Goal: Information Seeking & Learning: Learn about a topic

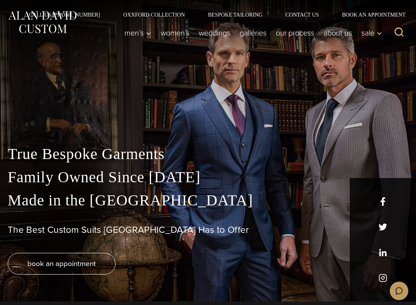
scroll to position [3, 0]
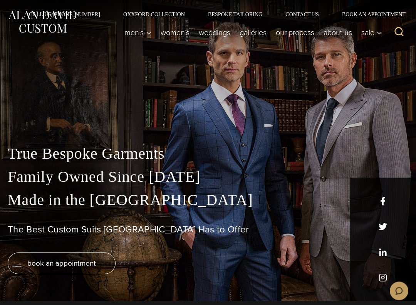
click at [212, 36] on link "weddings" at bounding box center [214, 32] width 41 height 15
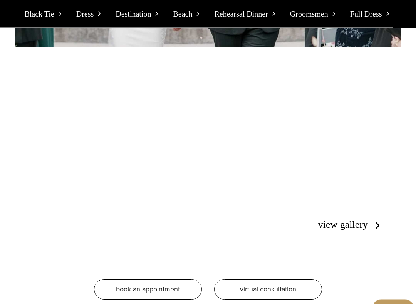
scroll to position [1160, 0]
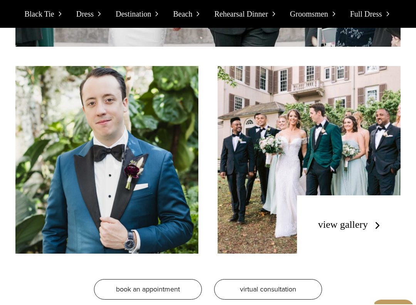
click at [372, 219] on link "view gallery" at bounding box center [351, 224] width 65 height 11
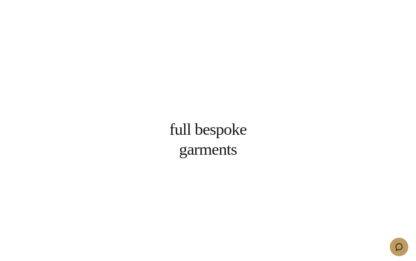
scroll to position [1327, 0]
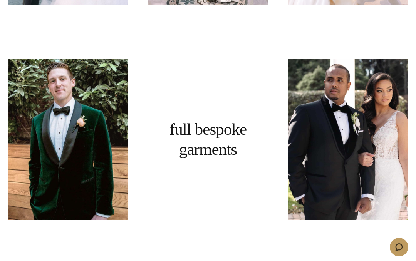
click at [37, 177] on link at bounding box center [68, 139] width 121 height 161
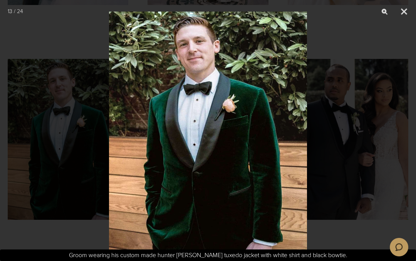
click at [403, 14] on button "Close" at bounding box center [404, 11] width 19 height 23
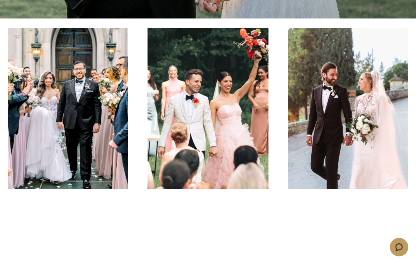
scroll to position [243, 0]
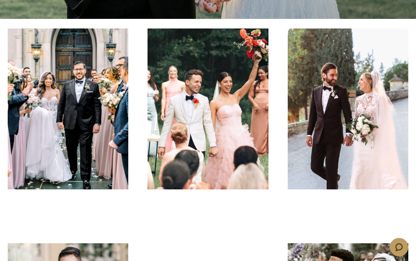
click at [65, 106] on link at bounding box center [68, 109] width 121 height 161
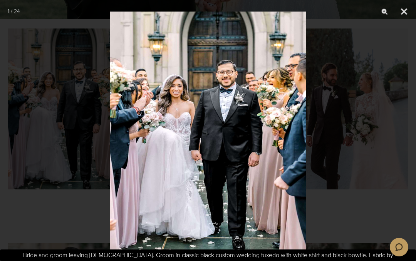
click at [403, 11] on button "Close" at bounding box center [404, 11] width 19 height 23
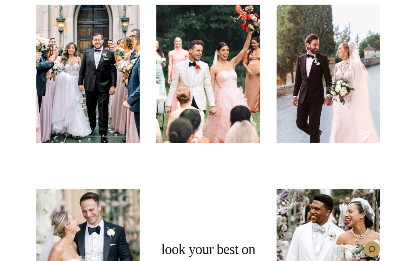
scroll to position [308, 0]
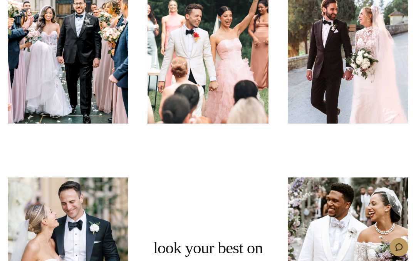
click at [186, 79] on link at bounding box center [208, 43] width 121 height 161
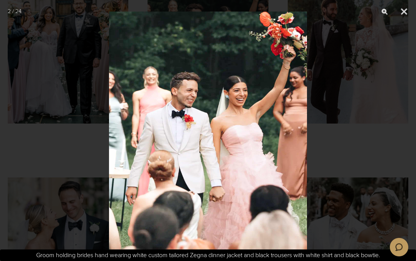
click at [400, 12] on button "Close" at bounding box center [404, 11] width 19 height 23
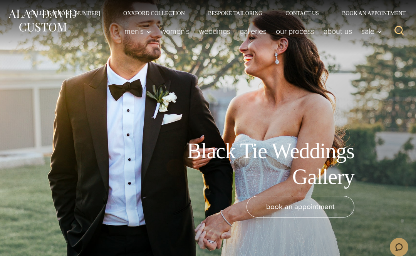
scroll to position [0, 0]
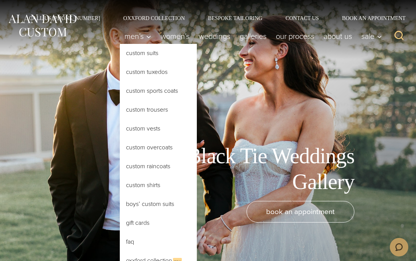
click at [133, 69] on link "Custom Tuxedos" at bounding box center [158, 72] width 77 height 19
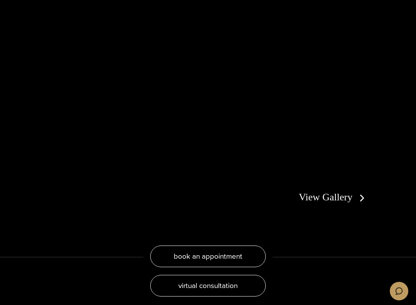
scroll to position [1352, 0]
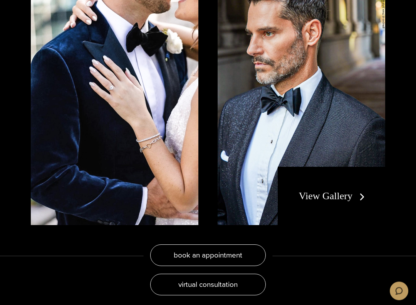
click at [351, 140] on img at bounding box center [302, 108] width 168 height 234
click at [361, 131] on img at bounding box center [302, 108] width 168 height 234
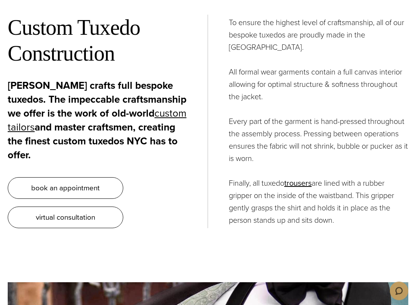
scroll to position [2735, 0]
click at [169, 111] on link "custom tailors" at bounding box center [97, 120] width 179 height 29
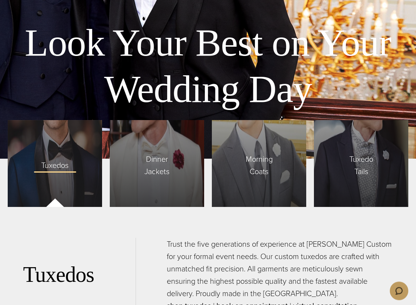
scroll to position [1903, 0]
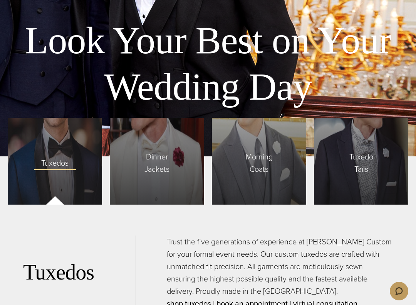
click at [157, 147] on span "Dinner Jackets" at bounding box center [156, 161] width 47 height 29
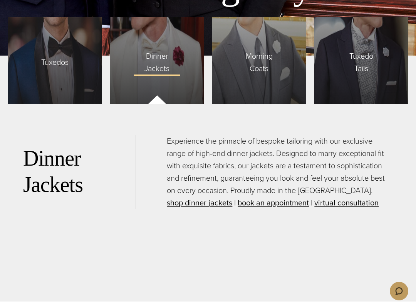
scroll to position [2004, 0]
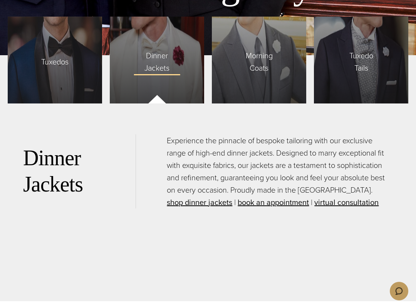
click at [180, 196] on link "shop dinner jackets" at bounding box center [200, 202] width 66 height 12
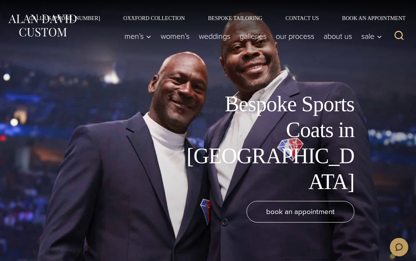
click at [218, 41] on link "weddings" at bounding box center [214, 36] width 41 height 15
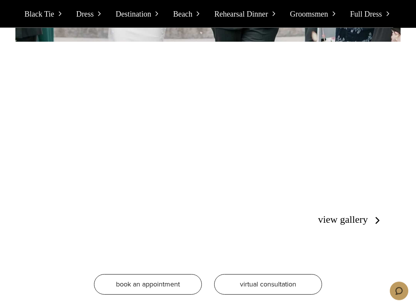
scroll to position [1165, 0]
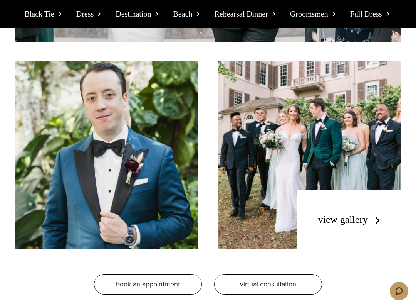
click at [332, 129] on img at bounding box center [309, 154] width 183 height 187
click at [335, 129] on img at bounding box center [309, 154] width 183 height 187
click at [376, 214] on link "view gallery" at bounding box center [351, 219] width 65 height 11
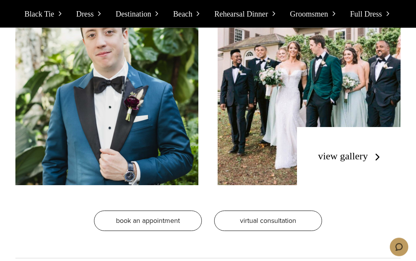
scroll to position [1183, 0]
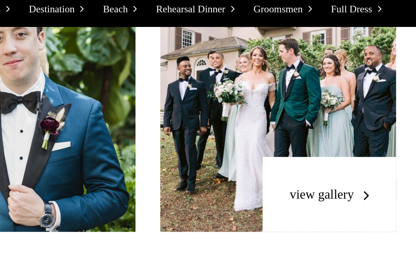
click at [272, 81] on img at bounding box center [309, 93] width 183 height 187
click at [218, 92] on img at bounding box center [309, 93] width 183 height 187
click at [218, 77] on img at bounding box center [309, 93] width 183 height 187
click at [218, 73] on img at bounding box center [309, 93] width 183 height 187
click at [229, 66] on img at bounding box center [309, 93] width 183 height 187
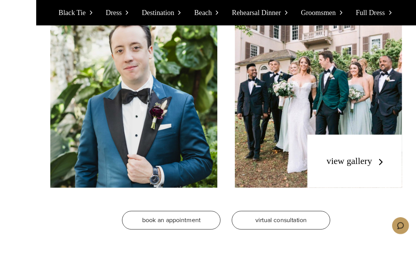
scroll to position [1186, 0]
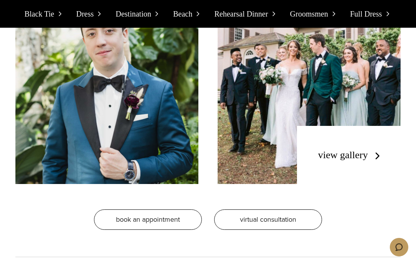
click at [168, 120] on img at bounding box center [106, 90] width 183 height 187
click at [174, 132] on img at bounding box center [106, 90] width 183 height 187
click at [167, 132] on img at bounding box center [106, 90] width 183 height 187
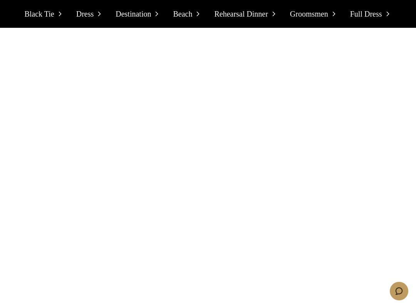
scroll to position [1593, 0]
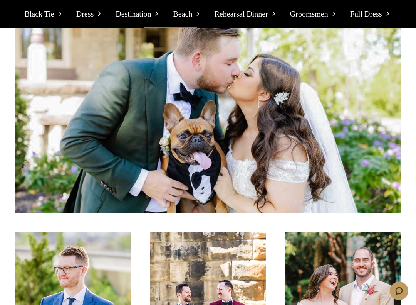
click at [394, 163] on img at bounding box center [208, 116] width 386 height 193
click at [386, 168] on img at bounding box center [208, 116] width 386 height 193
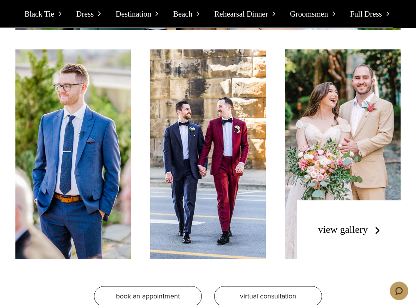
scroll to position [1775, 0]
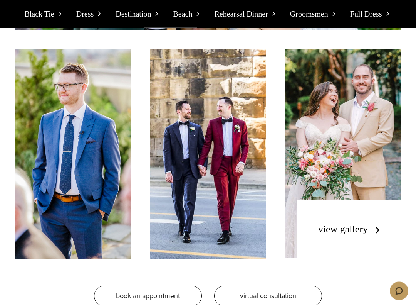
click at [178, 194] on img at bounding box center [208, 153] width 116 height 209
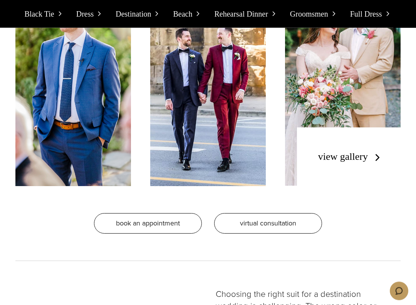
scroll to position [1849, 0]
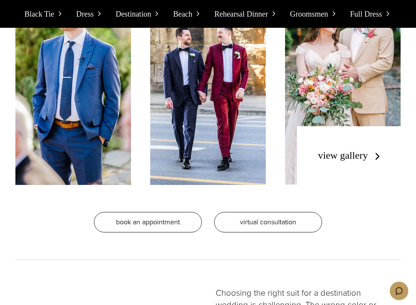
click at [382, 150] on link "view gallery" at bounding box center [351, 155] width 65 height 11
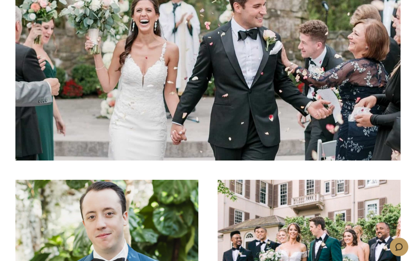
scroll to position [1002, 0]
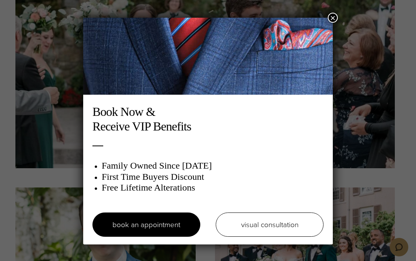
click at [335, 20] on button "×" at bounding box center [333, 18] width 10 height 10
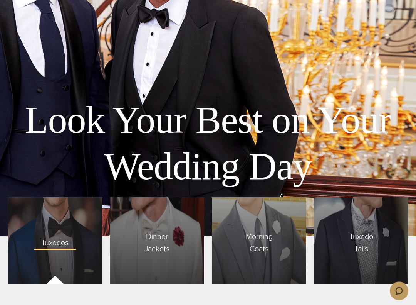
scroll to position [1827, 0]
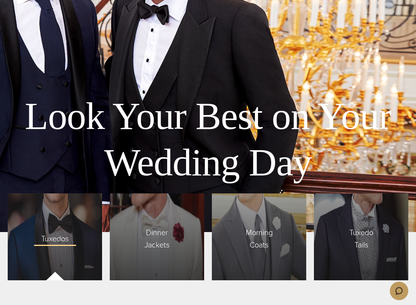
click at [56, 229] on span "Tuxedos" at bounding box center [55, 237] width 43 height 16
click at [47, 229] on span "Tuxedos" at bounding box center [55, 237] width 43 height 16
click at [44, 214] on div "Tuxedos" at bounding box center [55, 237] width 94 height 87
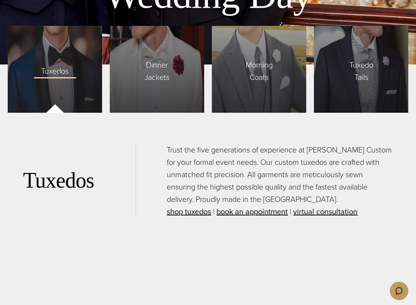
scroll to position [1995, 0]
click at [184, 206] on link "shop tuxedos" at bounding box center [189, 212] width 44 height 12
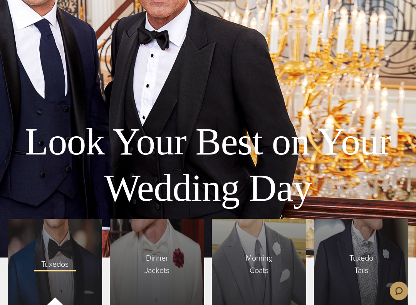
scroll to position [1813, 0]
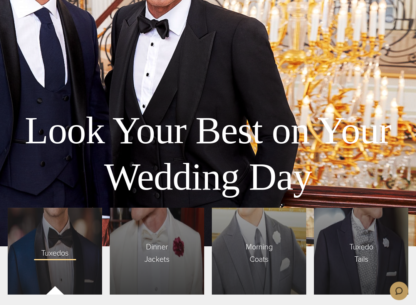
click at [256, 237] on span "Morning Coats" at bounding box center [259, 251] width 47 height 29
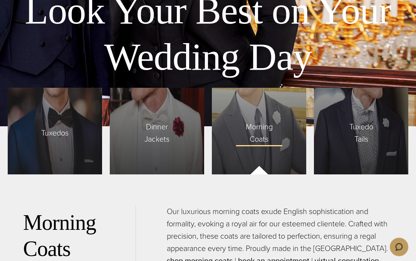
scroll to position [1888, 0]
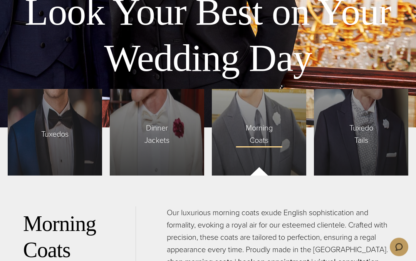
click at [261, 118] on span "Morning Coats" at bounding box center [259, 132] width 47 height 29
click at [264, 118] on span "Morning Coats" at bounding box center [259, 132] width 47 height 29
click at [180, 257] on link "shop morning coats" at bounding box center [200, 263] width 66 height 12
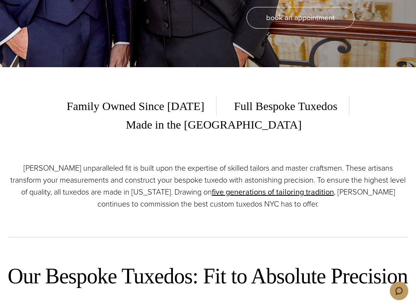
scroll to position [239, 0]
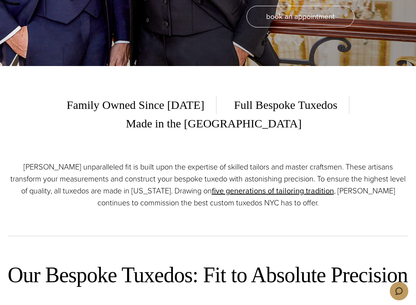
click at [223, 106] on span "Full Bespoke Tuxedos" at bounding box center [286, 105] width 127 height 19
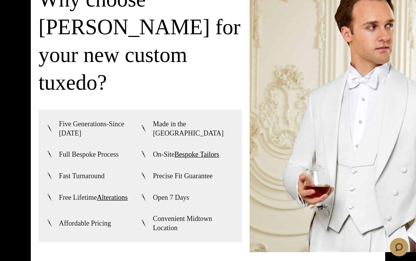
scroll to position [1682, 0]
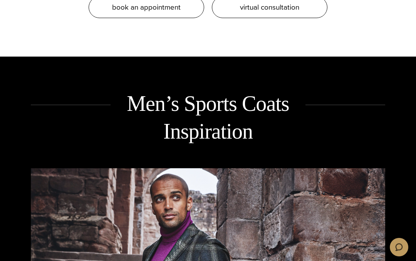
scroll to position [897, 0]
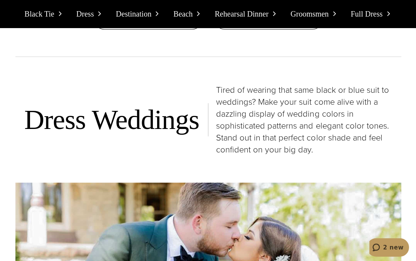
scroll to position [1356, 0]
